Goal: Contribute content

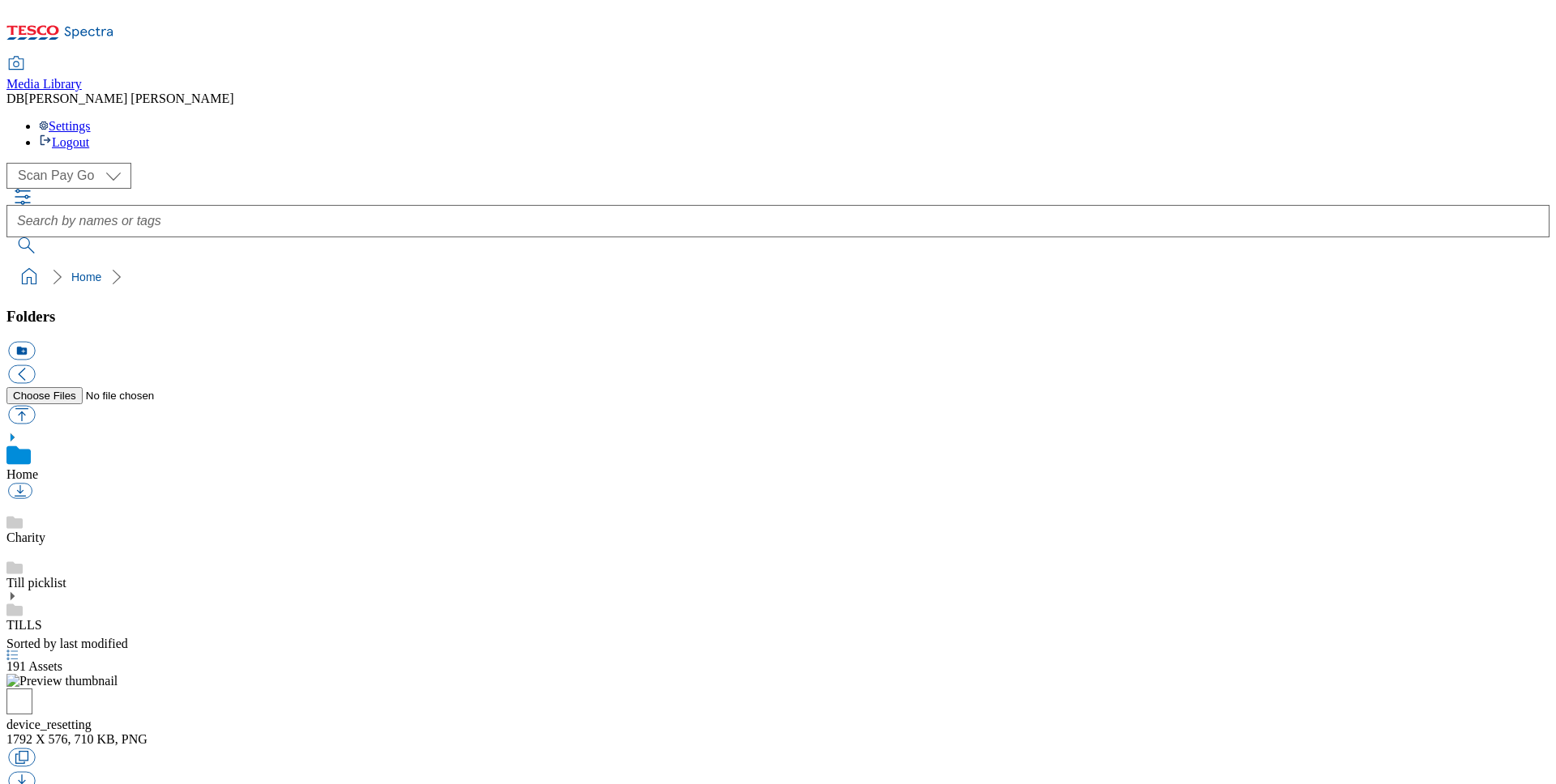
click at [66, 591] on div "TILLS" at bounding box center [778, 612] width 1543 height 43
click at [18, 573] on icon at bounding box center [12, 579] width 11 height 11
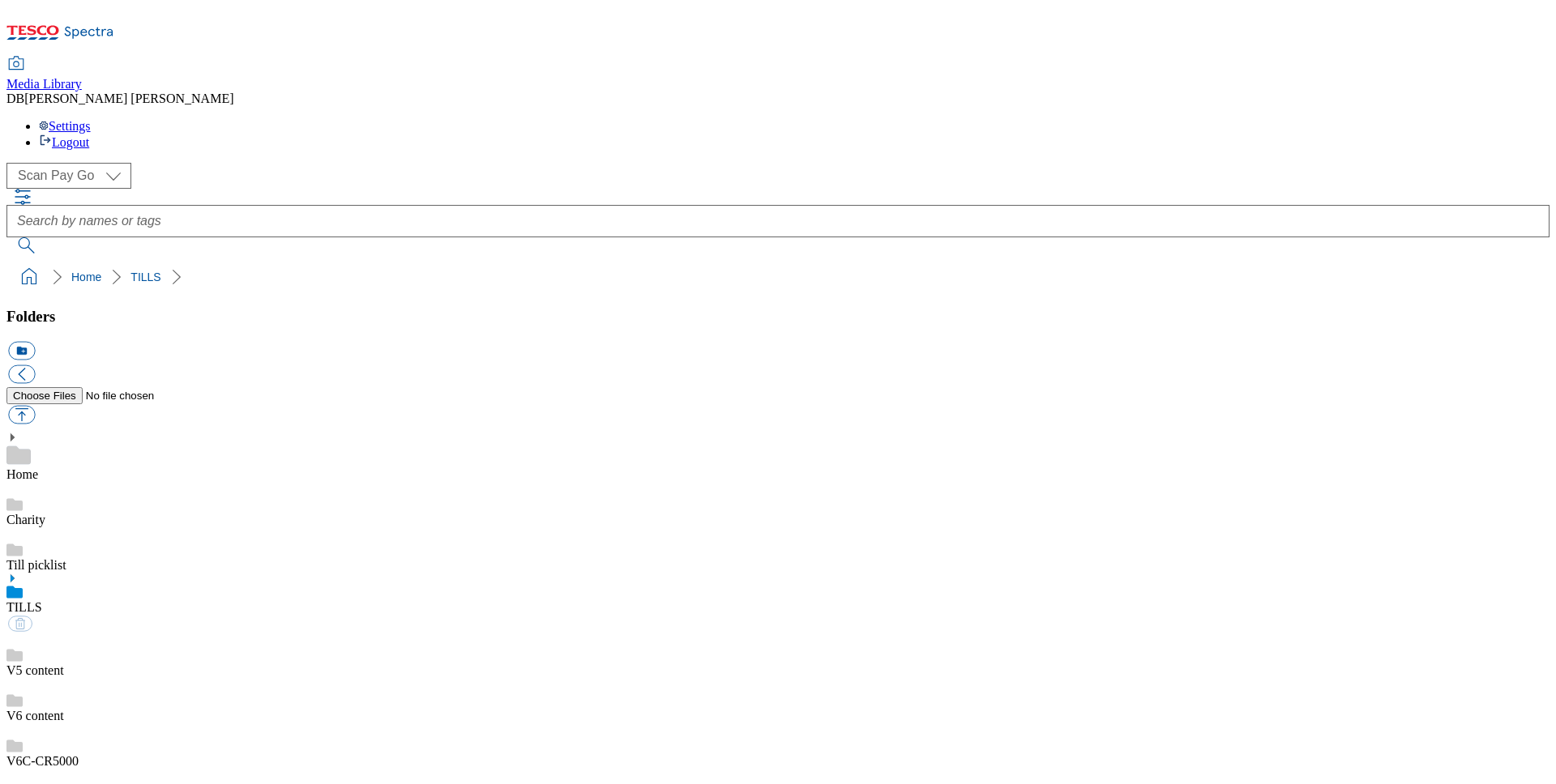
click at [79, 755] on link "V6C-CR5000" at bounding box center [43, 761] width 72 height 14
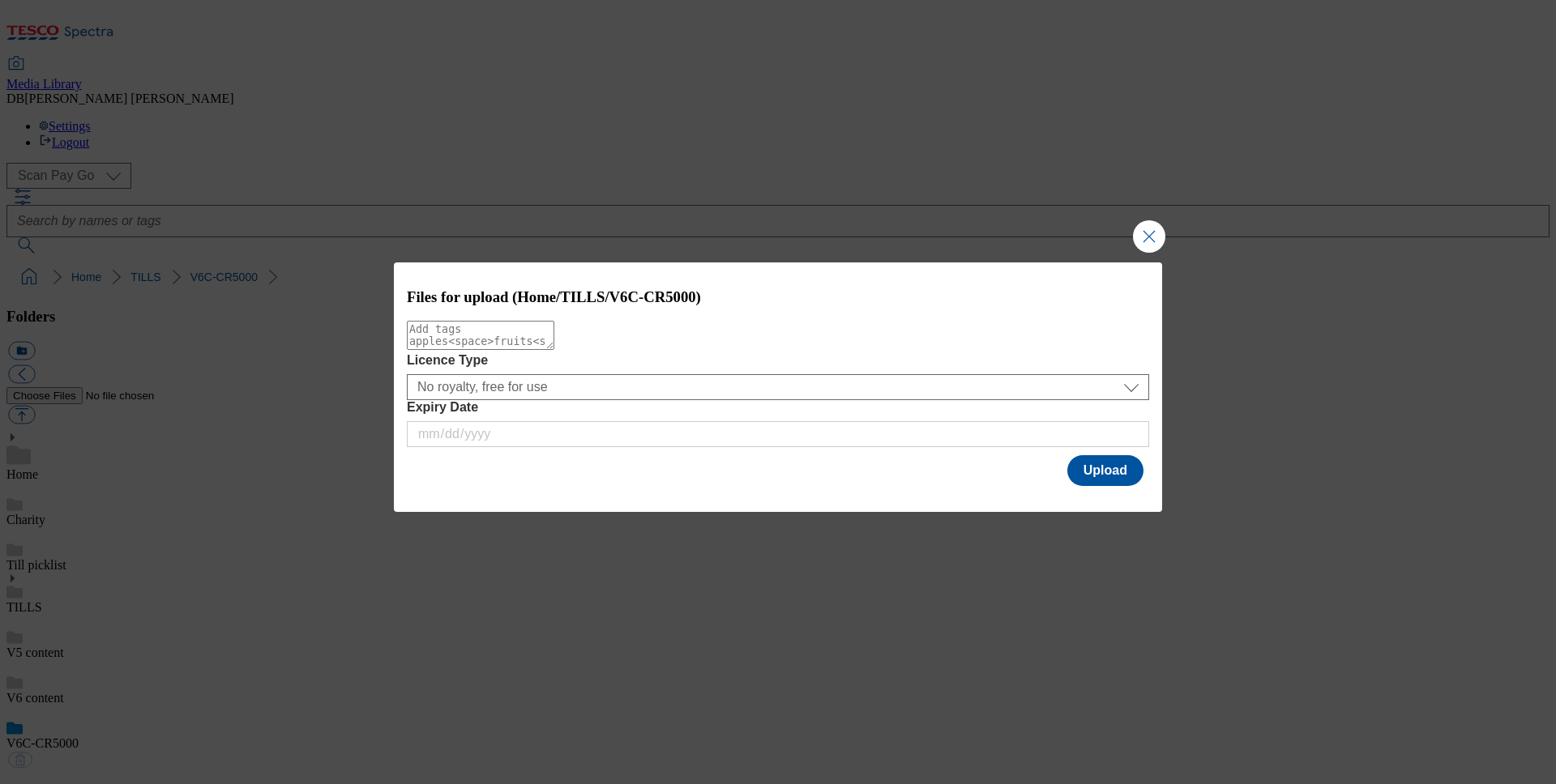
click at [554, 349] on textarea "Modal" at bounding box center [481, 335] width 148 height 29
type textarea "Cash"
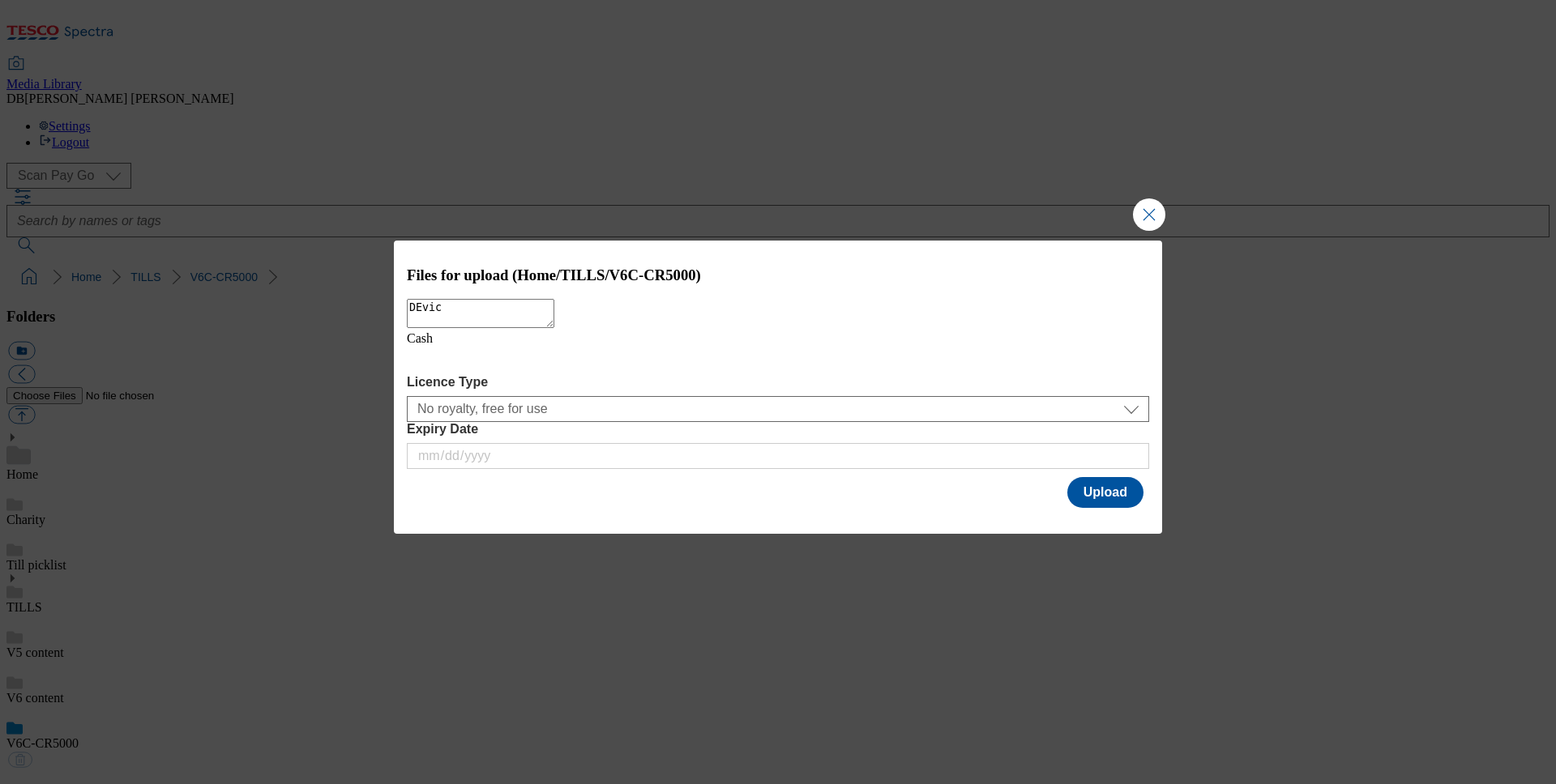
type textarea "DEvice"
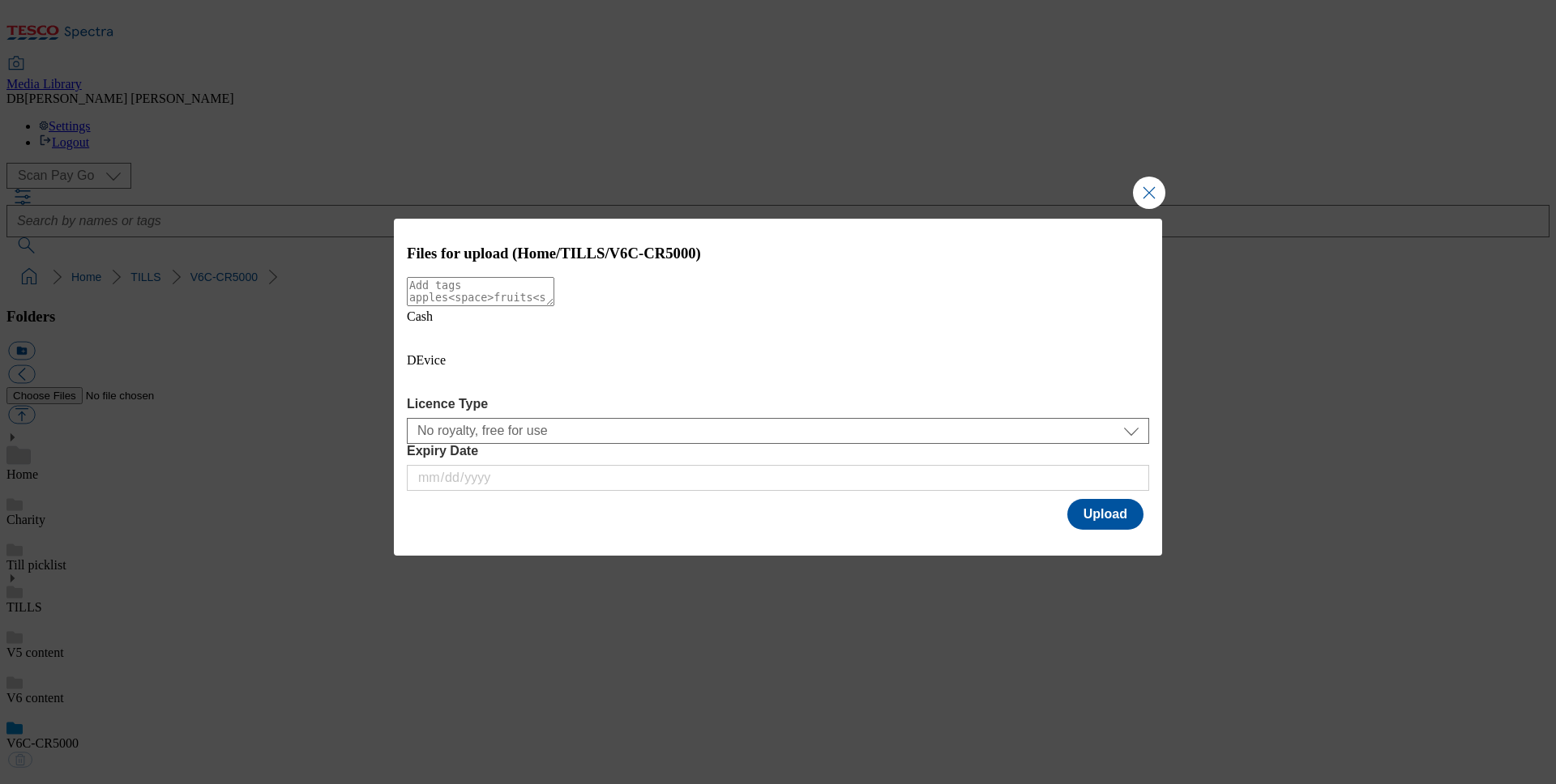
click at [433, 376] on icon "Modal" at bounding box center [420, 381] width 26 height 26
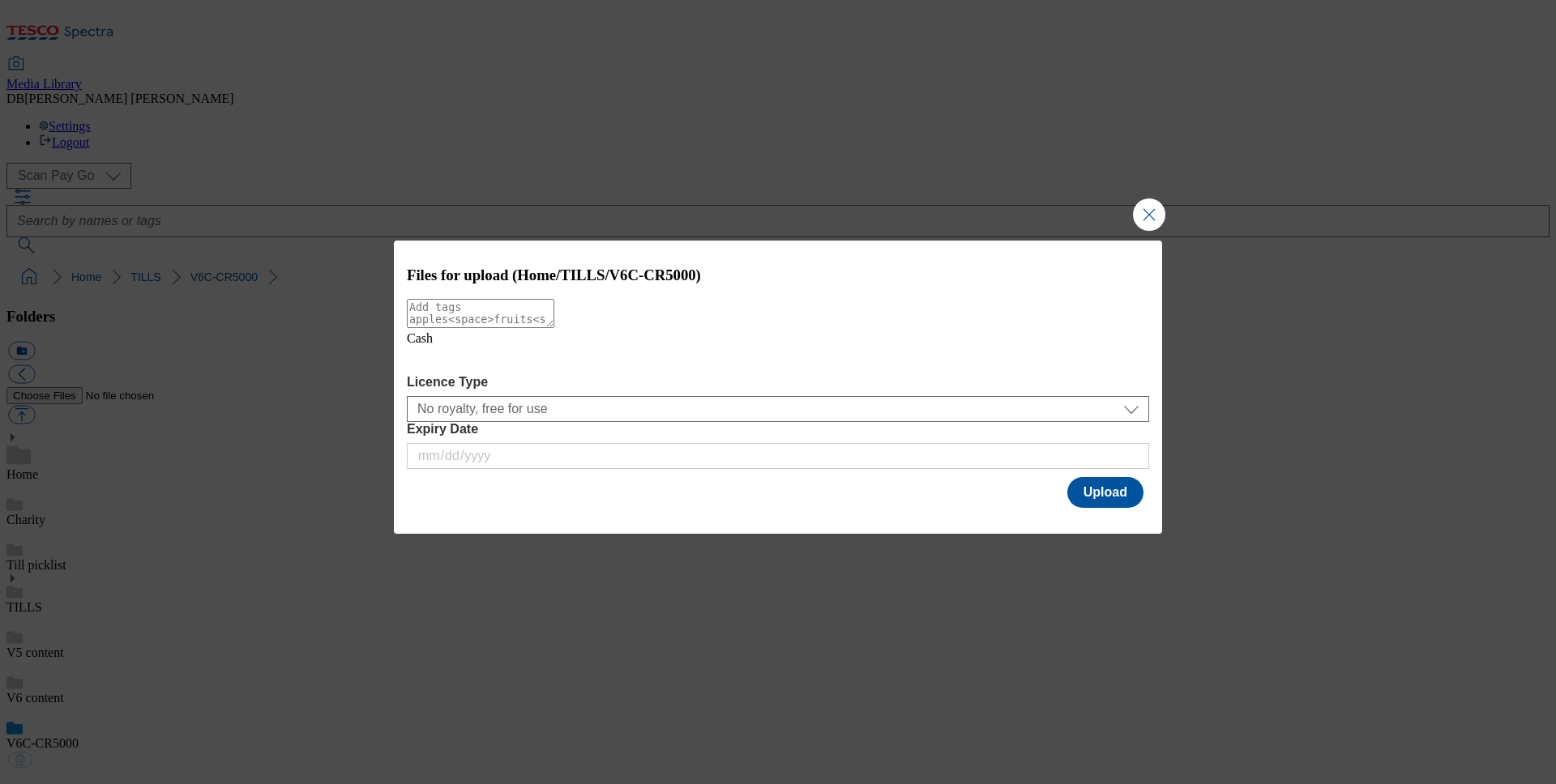
click at [554, 329] on textarea "Modal" at bounding box center [481, 313] width 148 height 29
type textarea "Device"
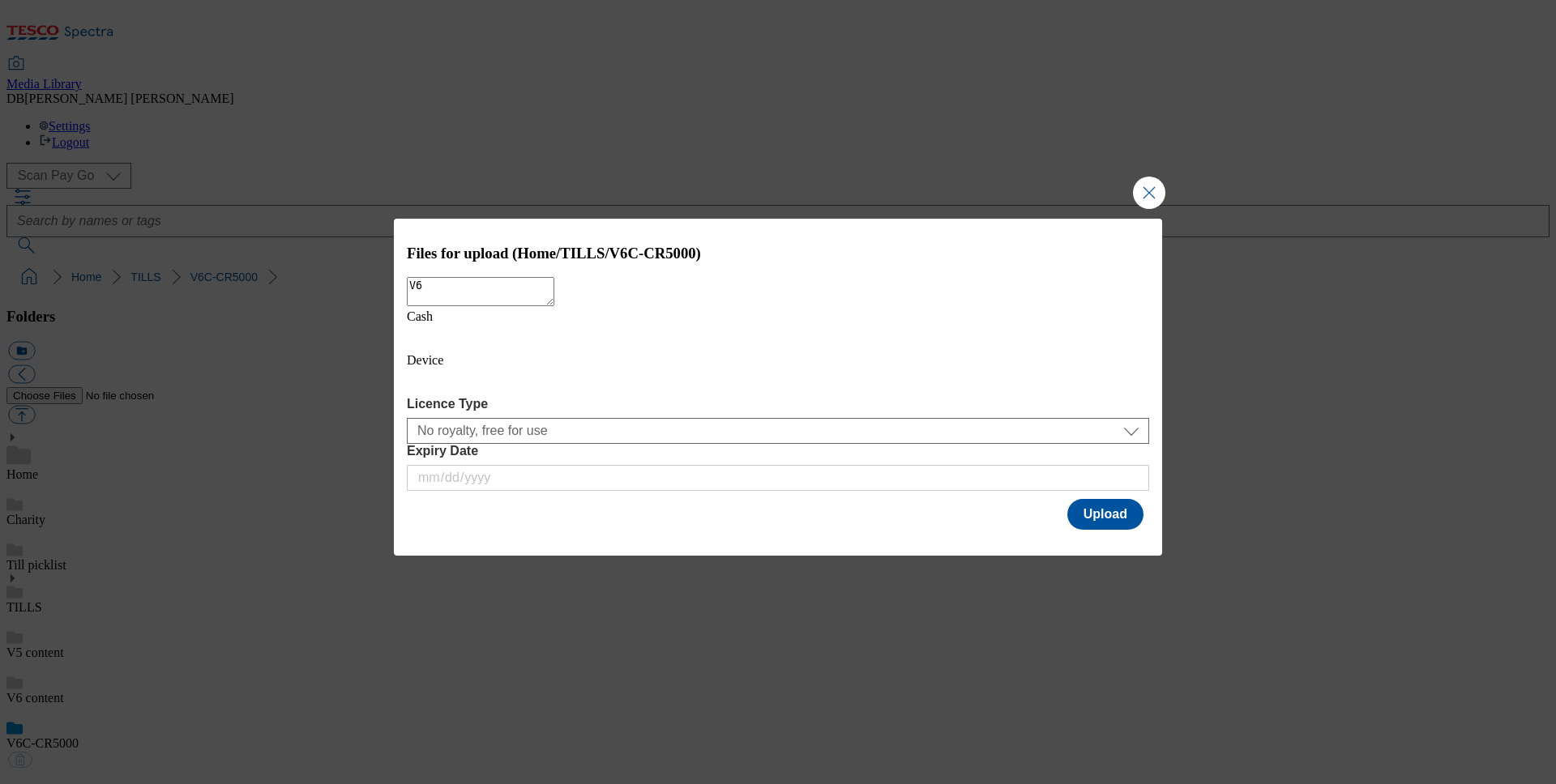
type textarea "V6C"
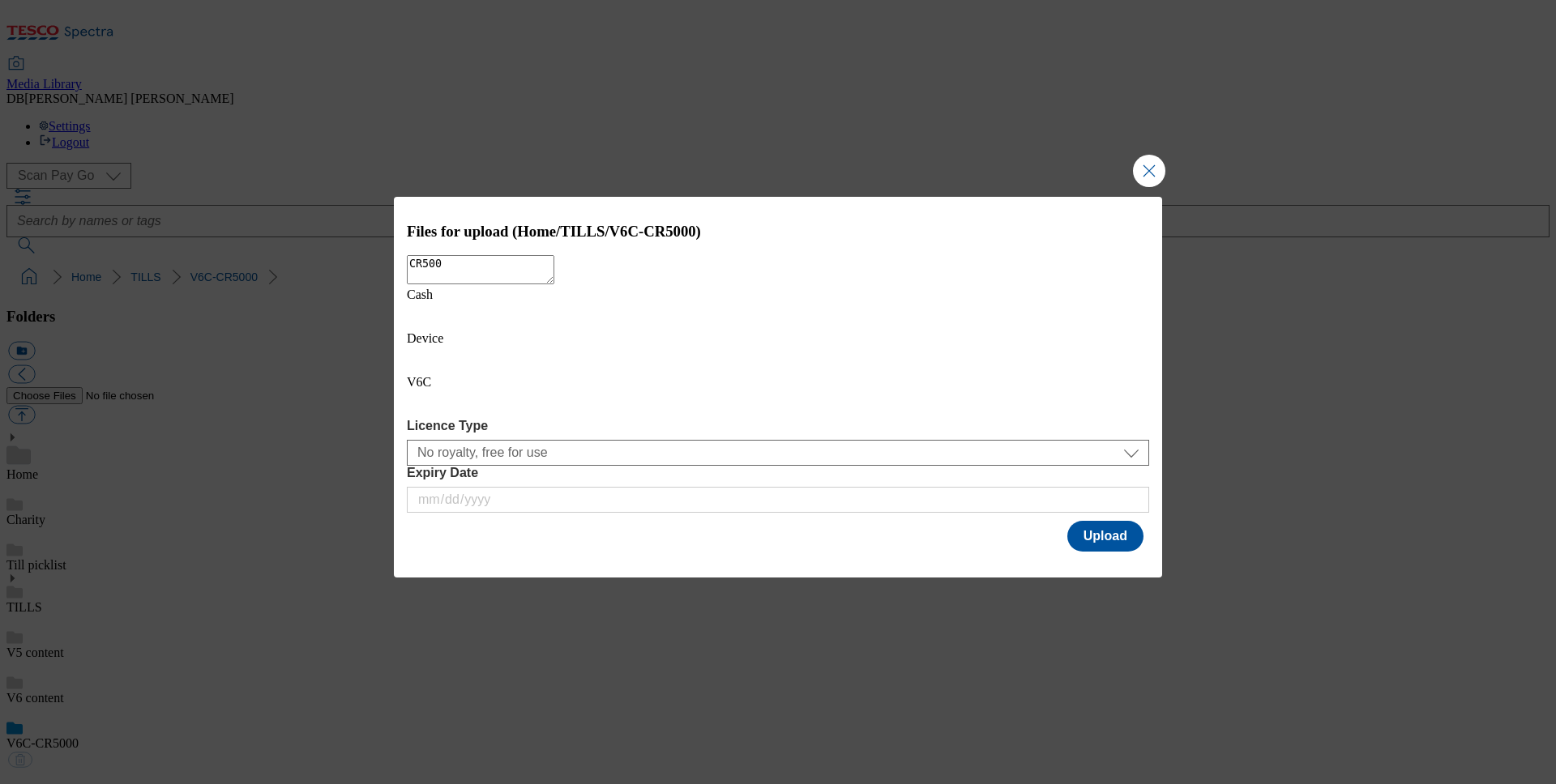
type textarea "CR5000"
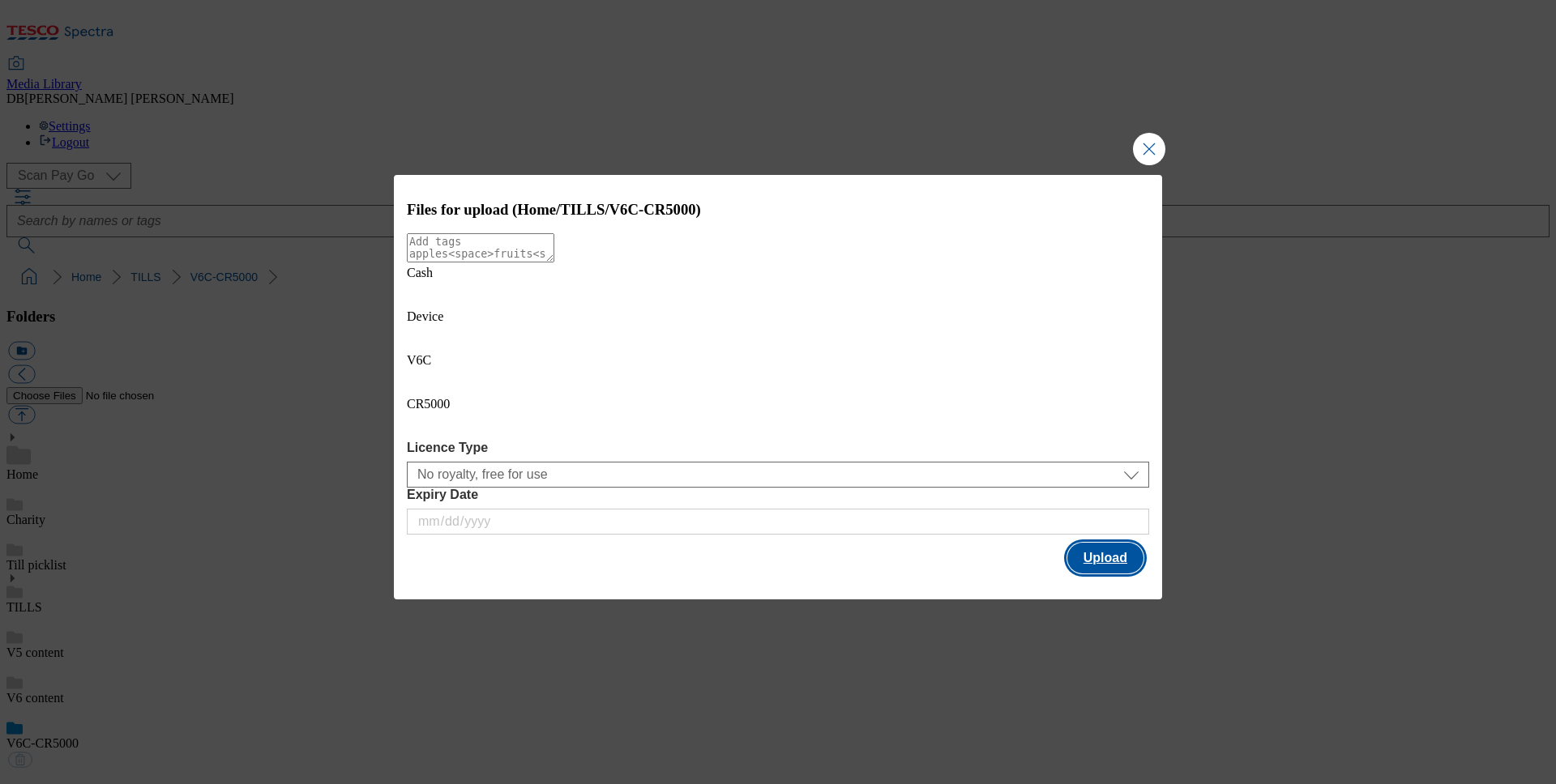
click at [1118, 543] on button "Upload" at bounding box center [1105, 558] width 76 height 31
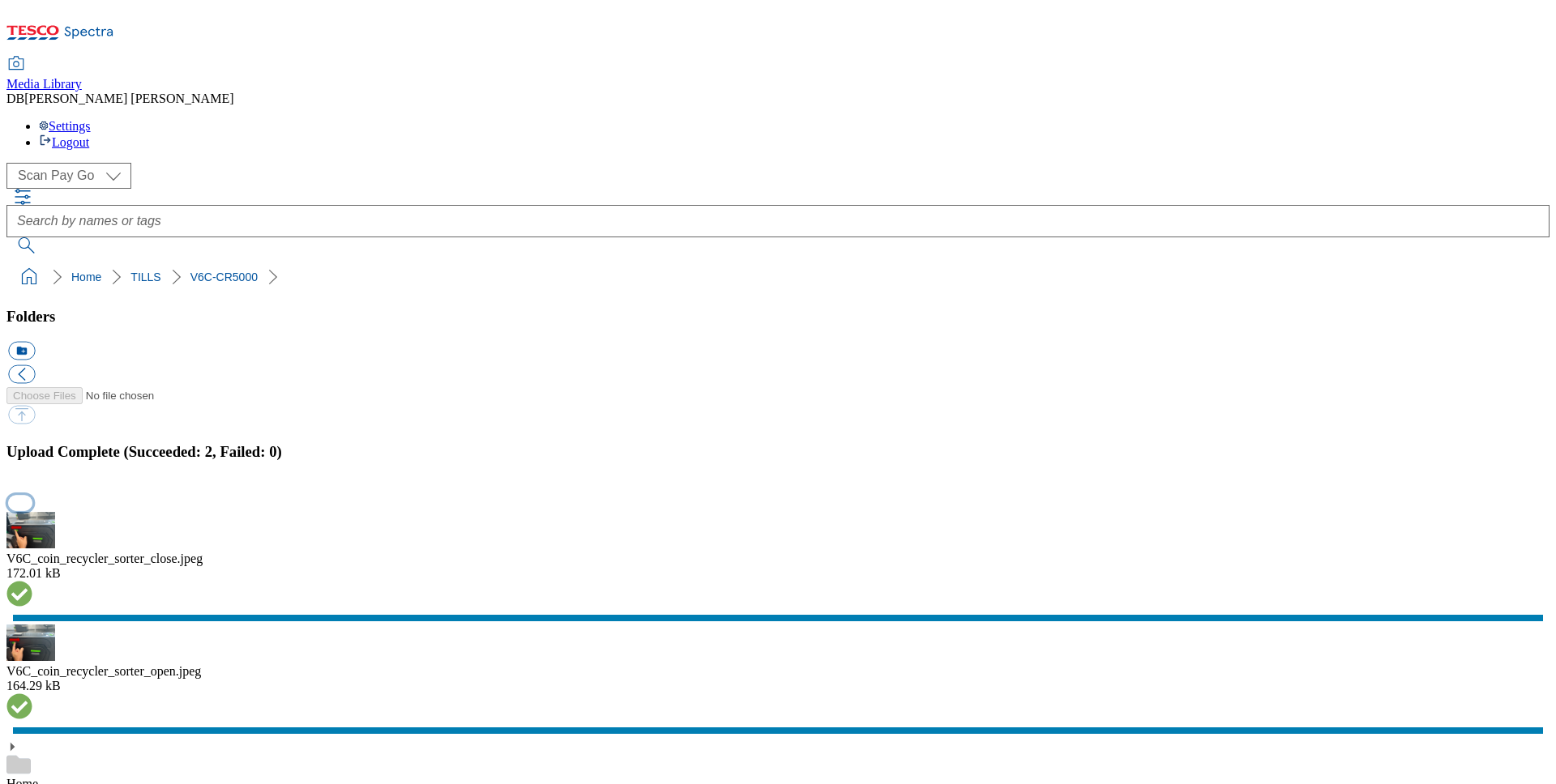
click at [32, 495] on button "button" at bounding box center [21, 503] width 25 height 15
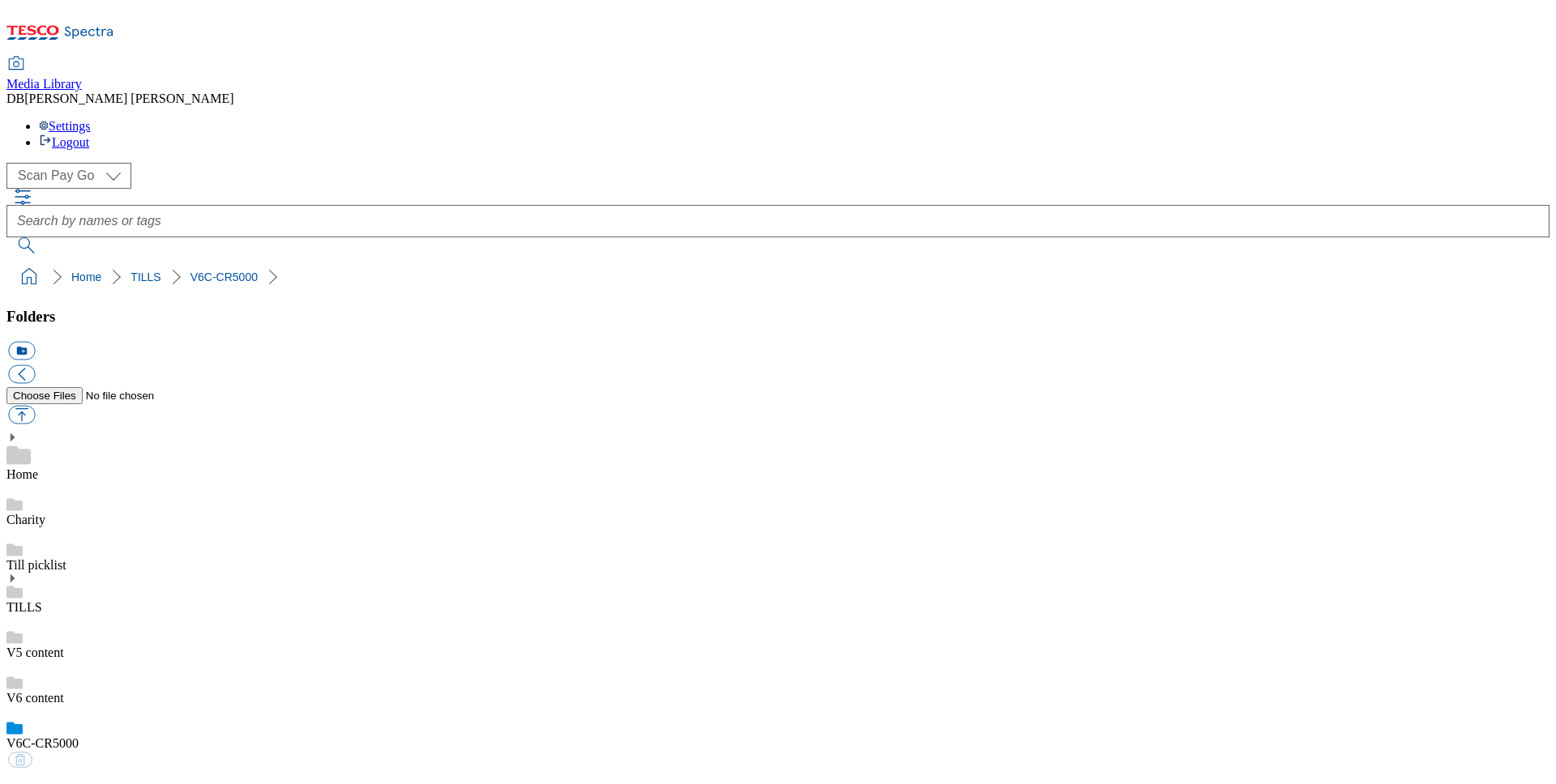
scroll to position [86, 0]
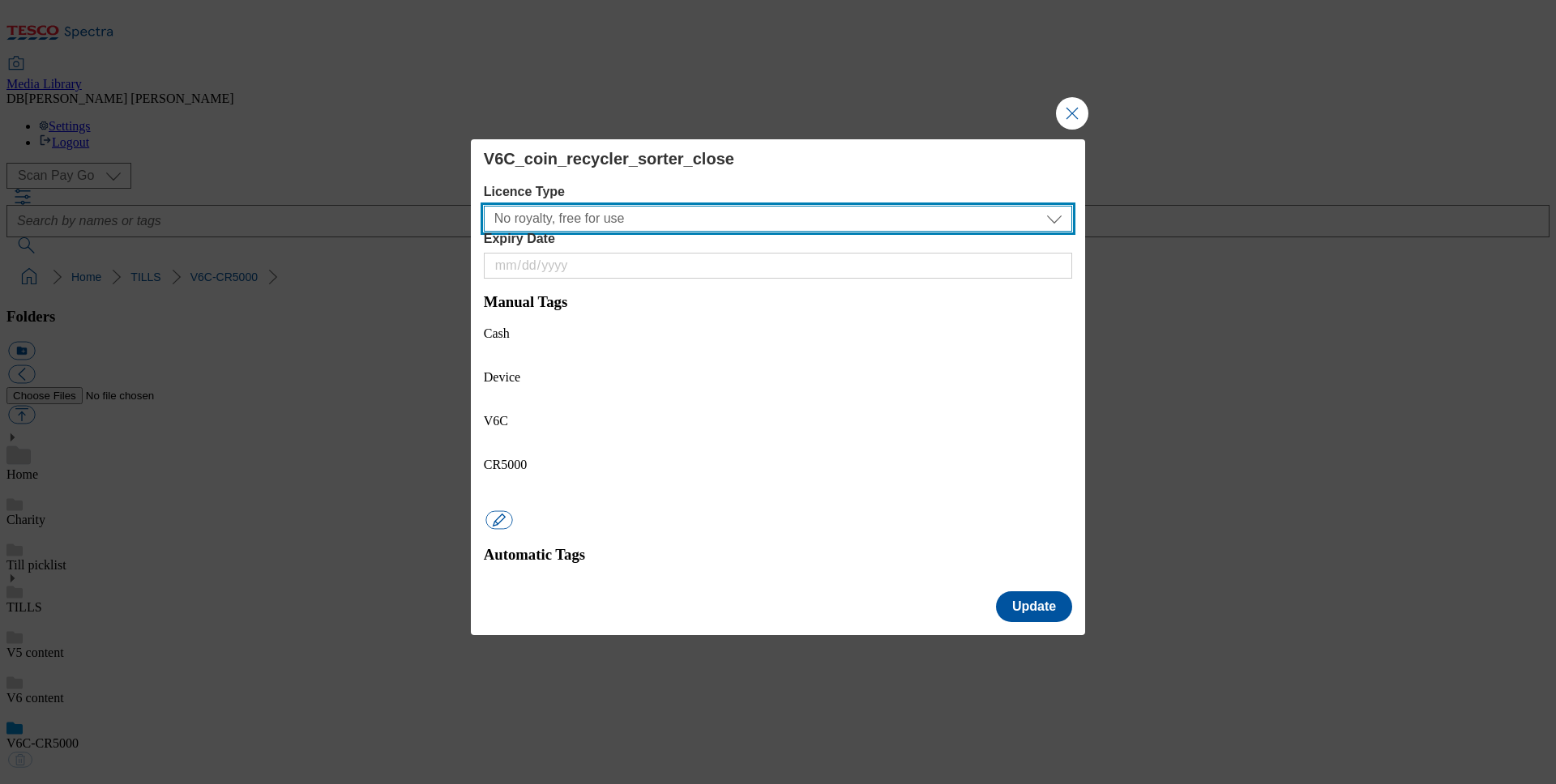
click at [640, 232] on select "No royalty, free for use All media 3 months UK only All media 6 months UK only …" at bounding box center [778, 218] width 588 height 26
click at [492, 232] on select "No royalty, free for use All media 3 months UK only All media 6 months UK only …" at bounding box center [778, 218] width 588 height 26
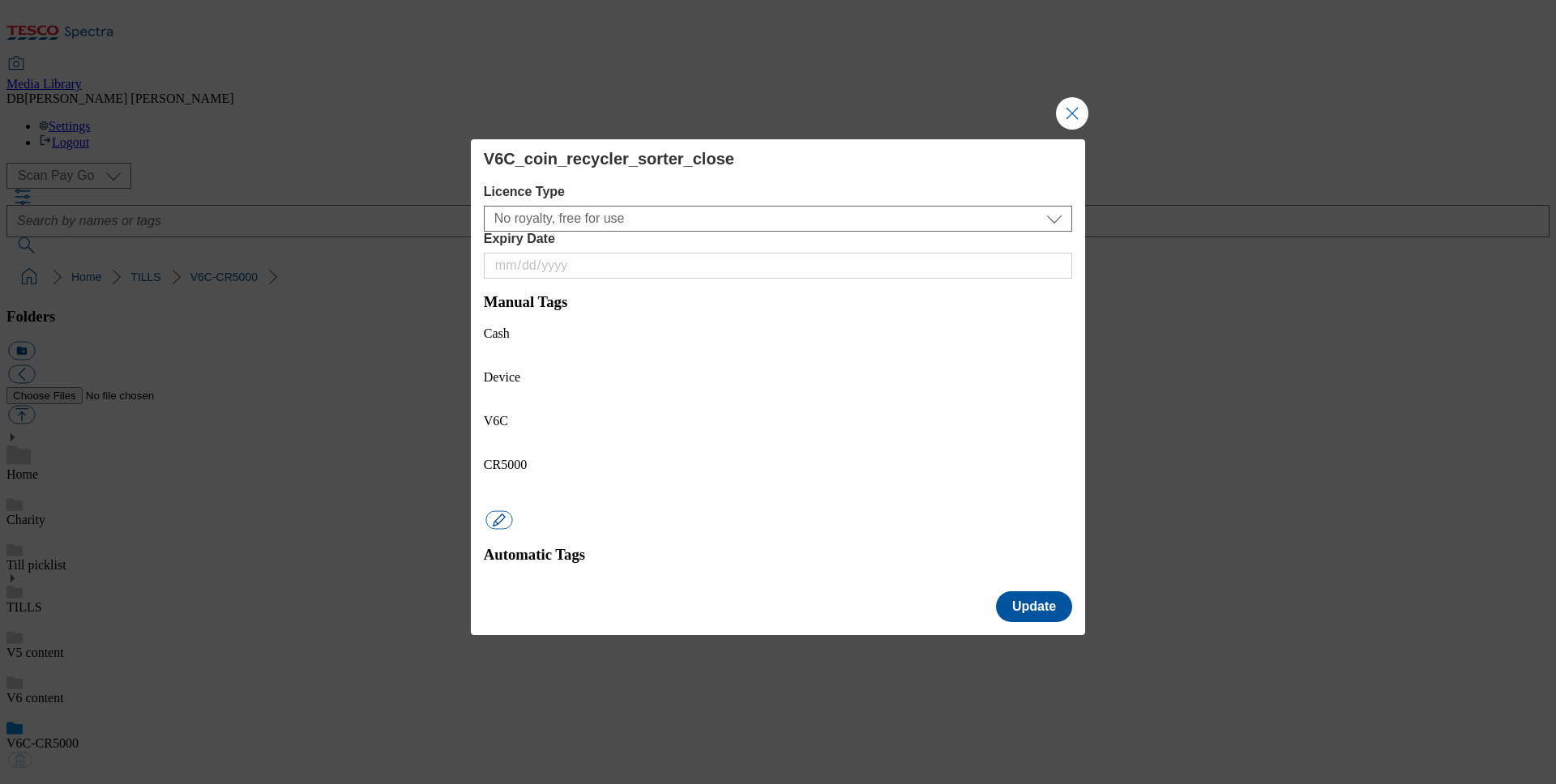
click at [882, 384] on div "Cash Device V6C CR5000" at bounding box center [778, 429] width 588 height 205
click at [512, 511] on button "Modal" at bounding box center [499, 521] width 27 height 19
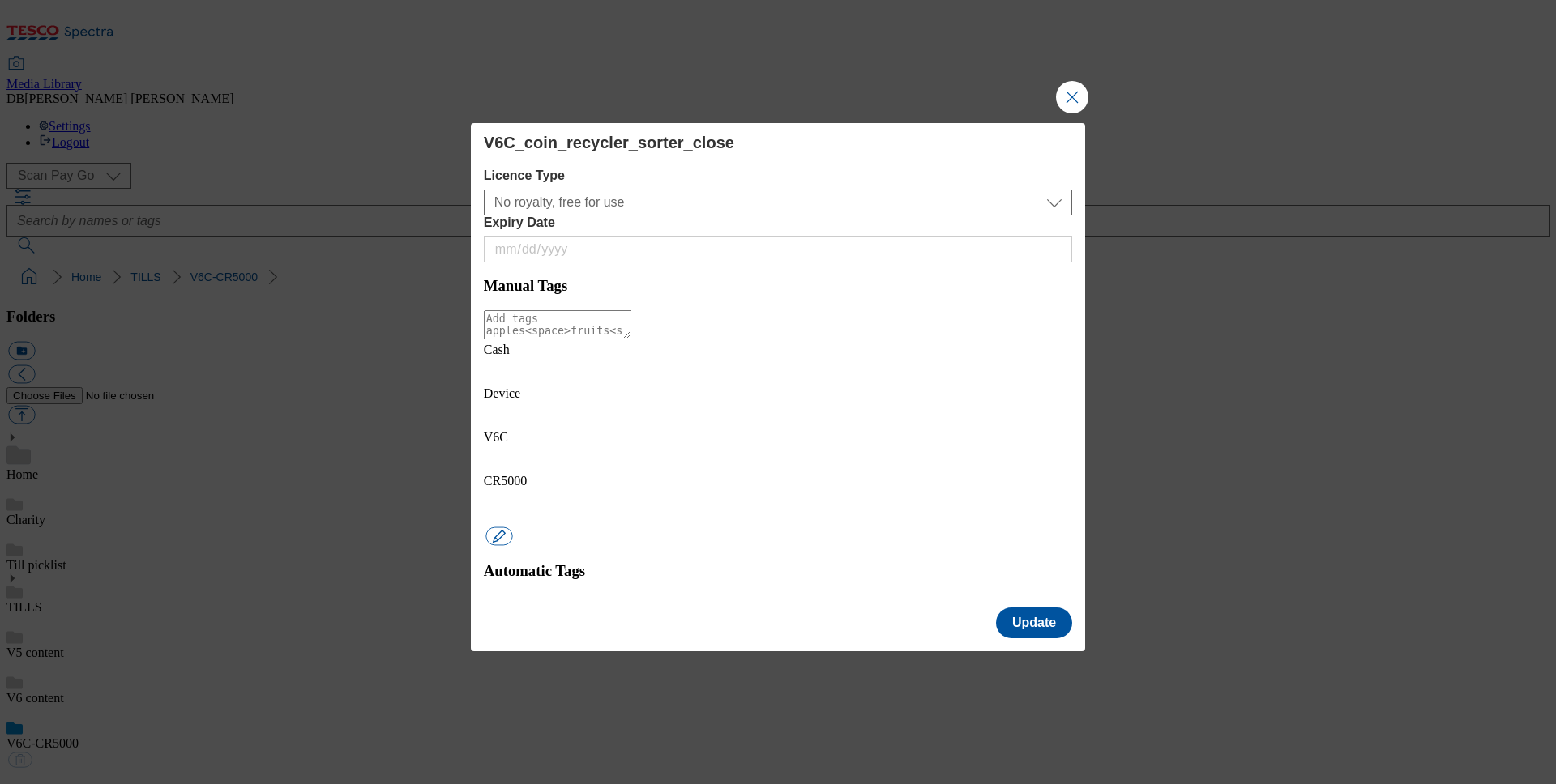
click at [632, 340] on textarea "Modal" at bounding box center [558, 325] width 148 height 29
click at [632, 340] on textarea "TescoTill" at bounding box center [558, 325] width 148 height 29
type textarea "TescoTill"
click at [1050, 608] on button "Update" at bounding box center [1034, 623] width 76 height 31
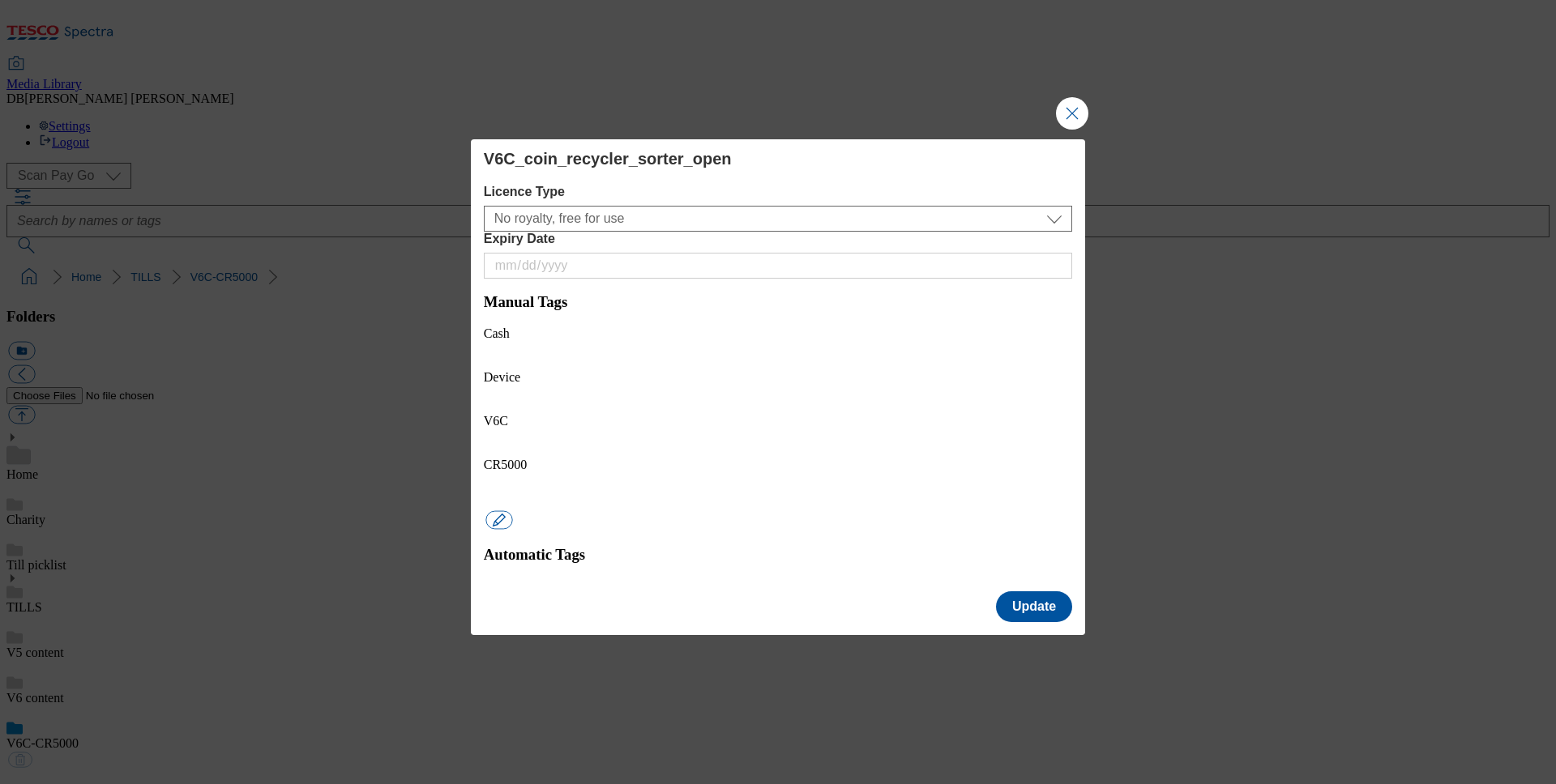
click at [656, 232] on div "No royalty, free for use All media 3 months UK only All media 6 months UK only …" at bounding box center [778, 216] width 588 height 32
click at [826, 401] on div "Cash Device V6C CR5000" at bounding box center [778, 429] width 588 height 205
click at [512, 511] on button "Modal" at bounding box center [499, 521] width 27 height 19
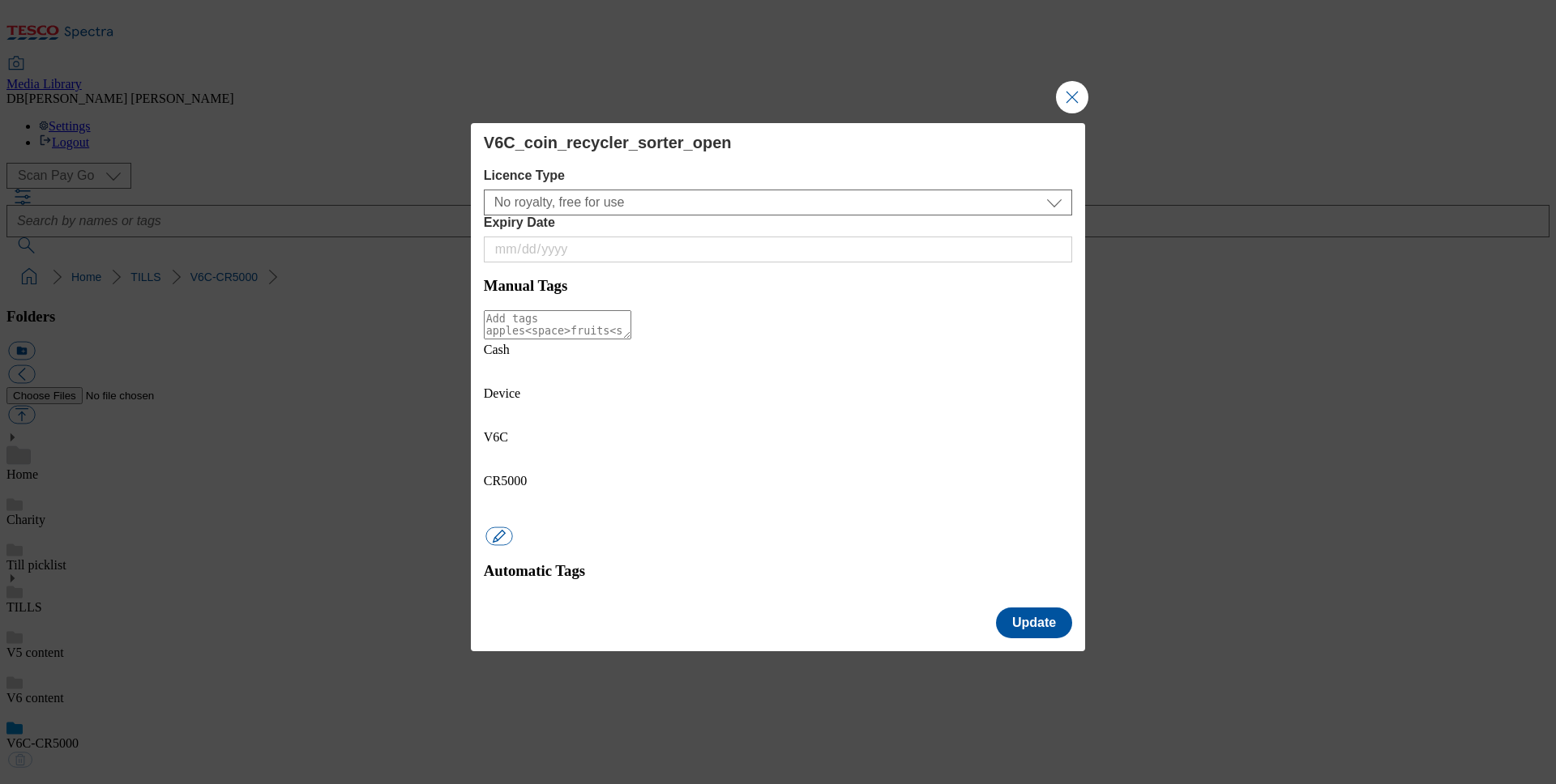
click at [632, 340] on textarea "Modal" at bounding box center [558, 325] width 148 height 29
paste textarea "TescoTill"
type textarea "TescoTill"
click at [920, 480] on div "Licence Type No royalty, free for use All media 3 months UK only All media 6 mo…" at bounding box center [778, 374] width 588 height 412
click at [632, 340] on textarea "TescoTill" at bounding box center [558, 325] width 148 height 29
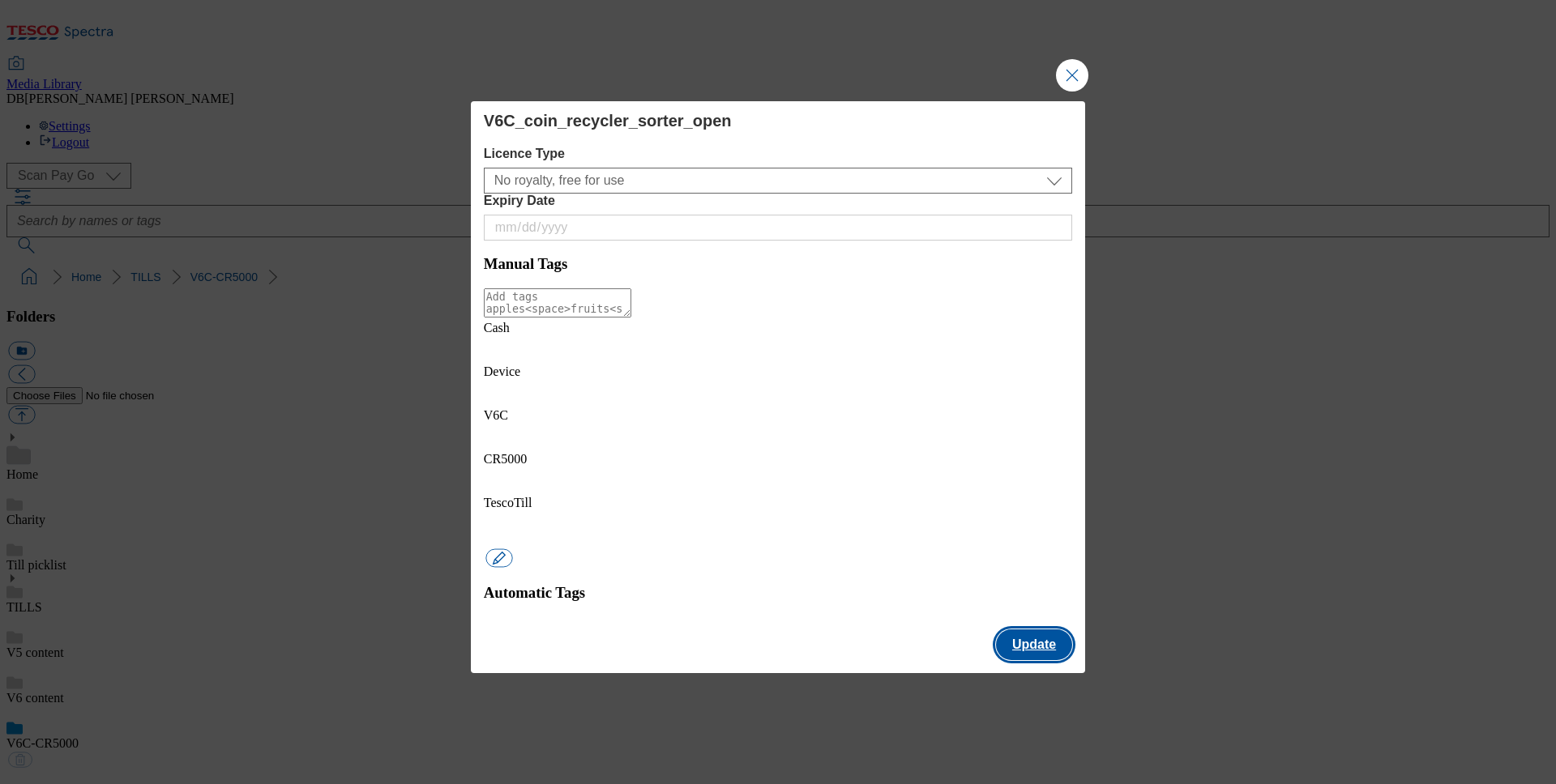
click at [1046, 630] on button "Update" at bounding box center [1034, 645] width 76 height 31
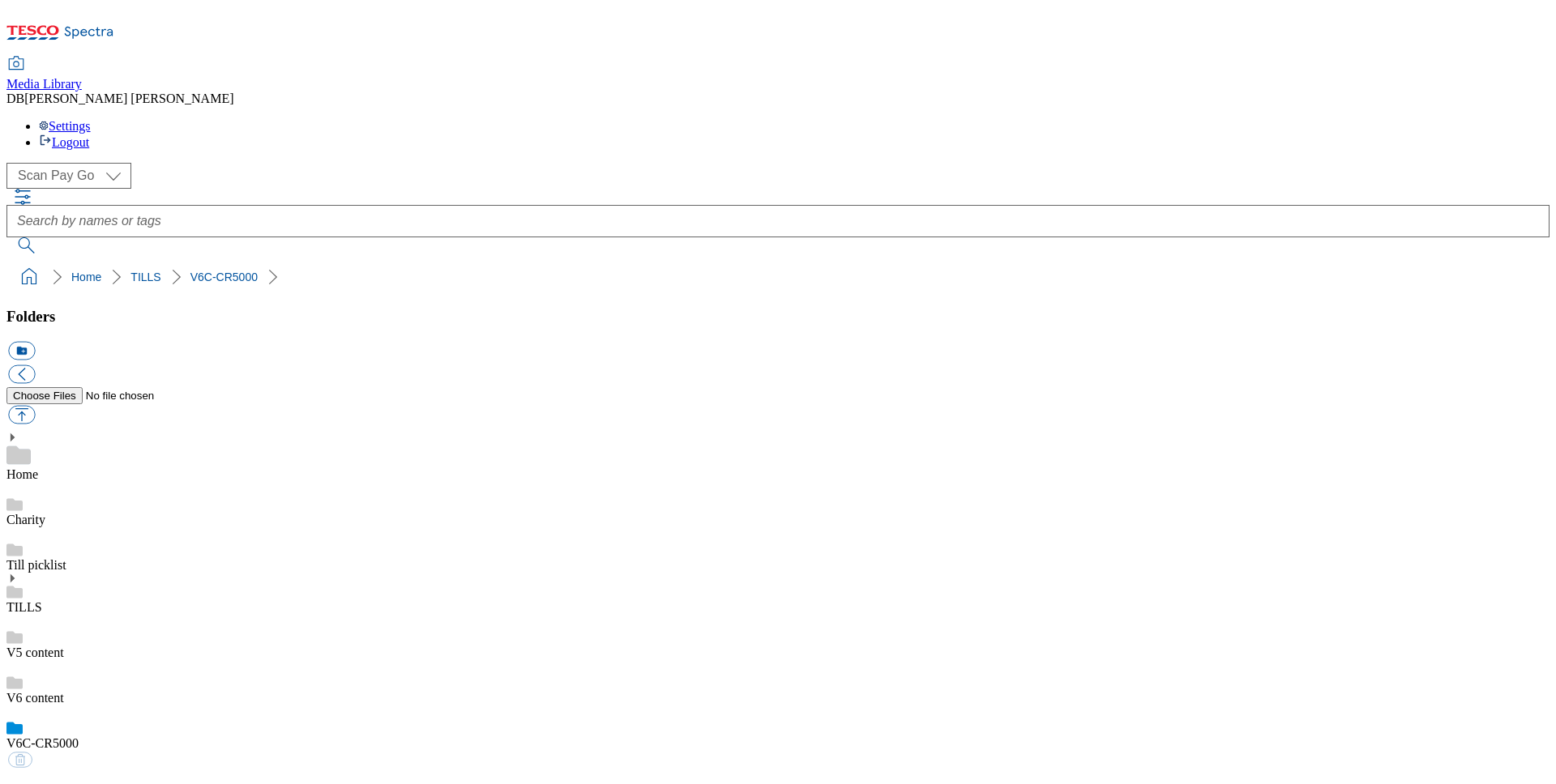
click at [117, 674] on img at bounding box center [62, 681] width 111 height 14
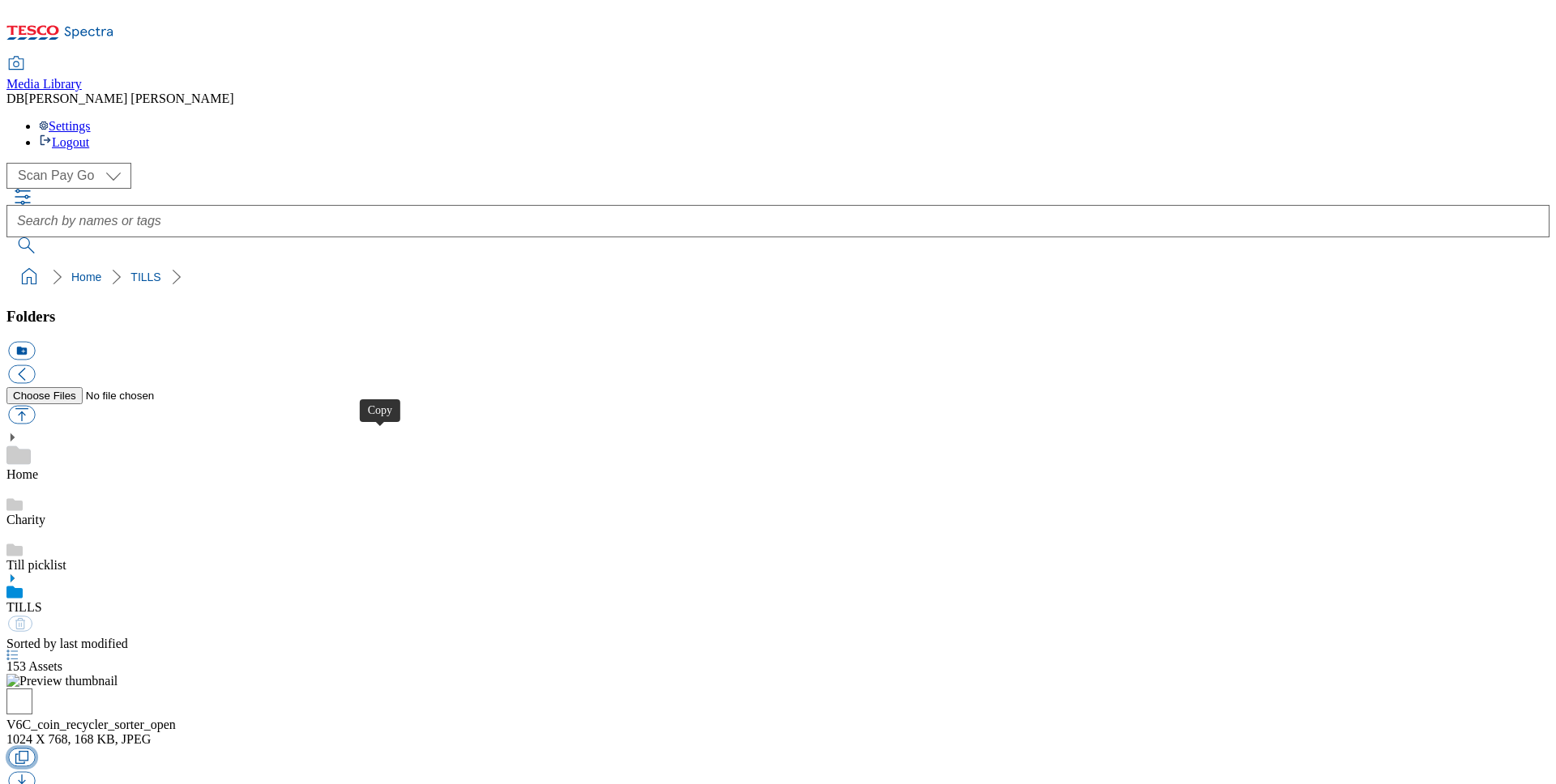
click at [35, 748] on button "button" at bounding box center [22, 757] width 27 height 19
